Goal: Task Accomplishment & Management: Complete application form

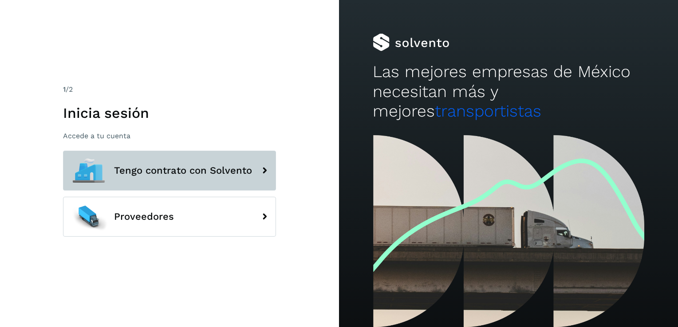
click at [225, 181] on button "Tengo contrato con Solvento" at bounding box center [169, 171] width 213 height 40
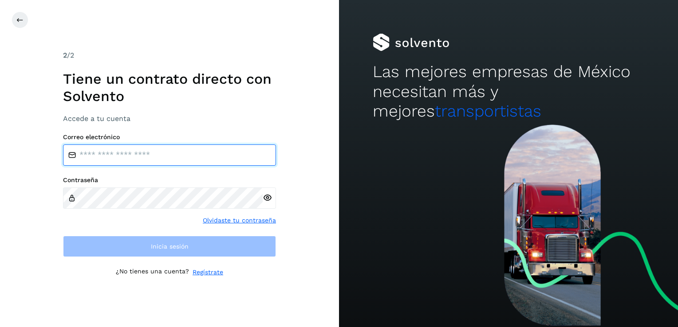
type input "**********"
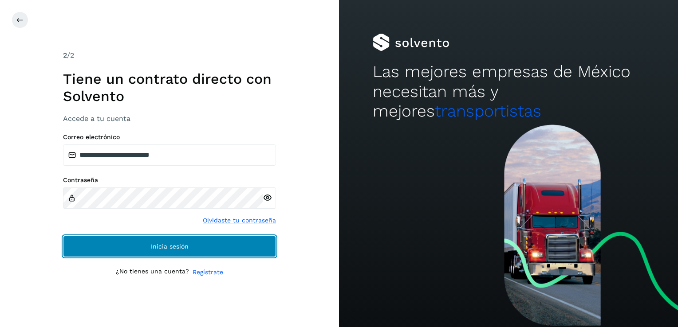
click at [157, 245] on span "Inicia sesión" at bounding box center [170, 247] width 38 height 6
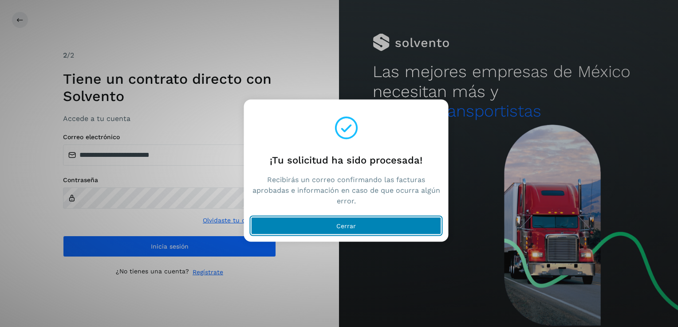
click at [393, 227] on button "Cerrar" at bounding box center [346, 226] width 190 height 18
